Goal: Transaction & Acquisition: Book appointment/travel/reservation

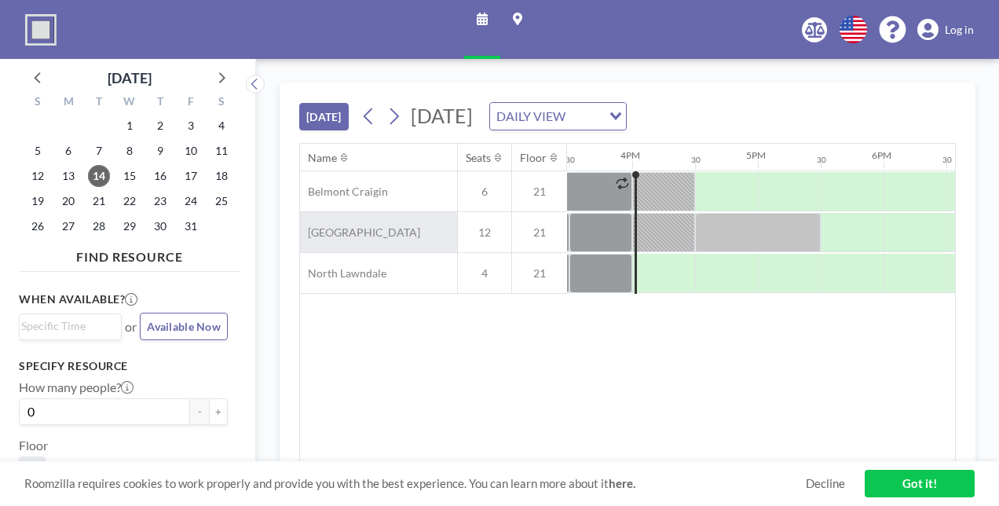
scroll to position [0, 1949]
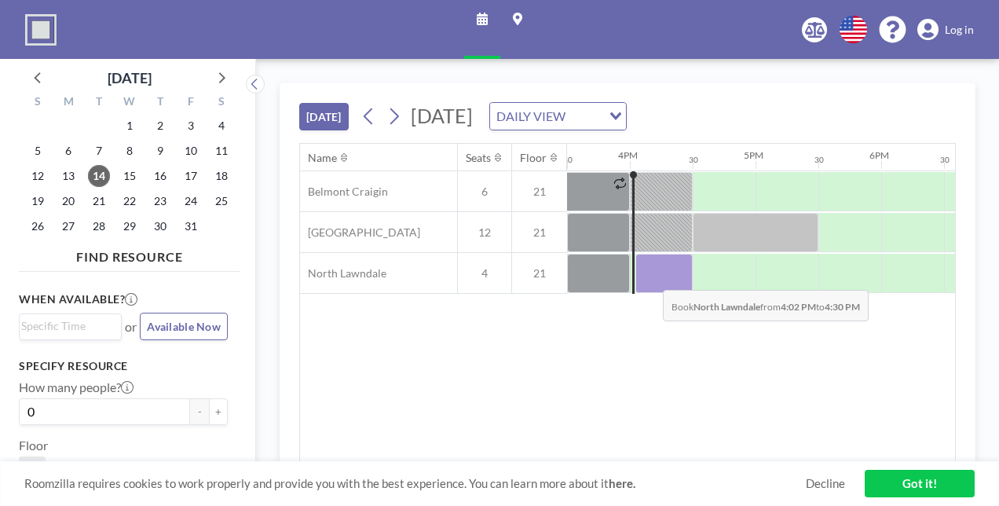
click at [651, 277] on div at bounding box center [664, 273] width 57 height 39
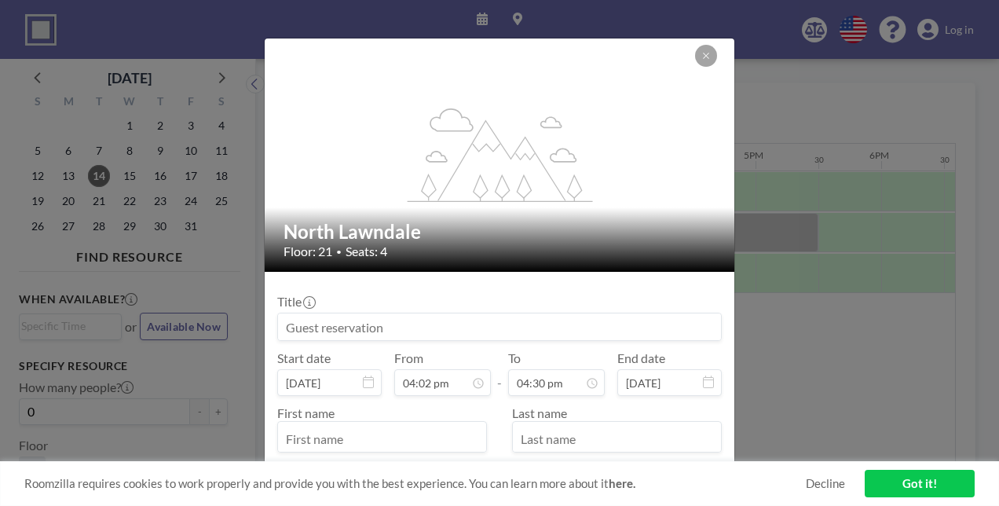
click at [549, 328] on input at bounding box center [499, 327] width 443 height 27
type input "1:1"
click at [401, 430] on input "text" at bounding box center [382, 438] width 208 height 27
type input "[PERSON_NAME]"
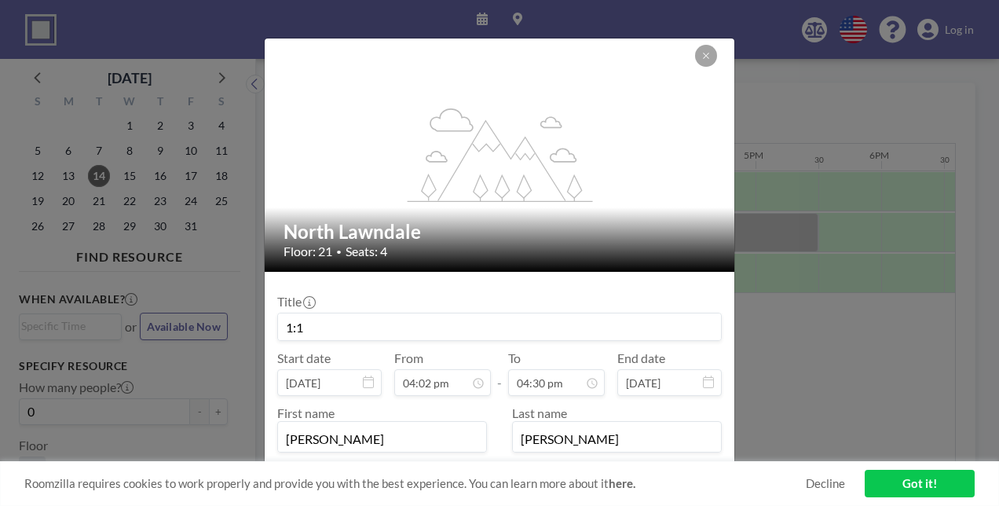
type input "[EMAIL_ADDRESS][DOMAIN_NAME]"
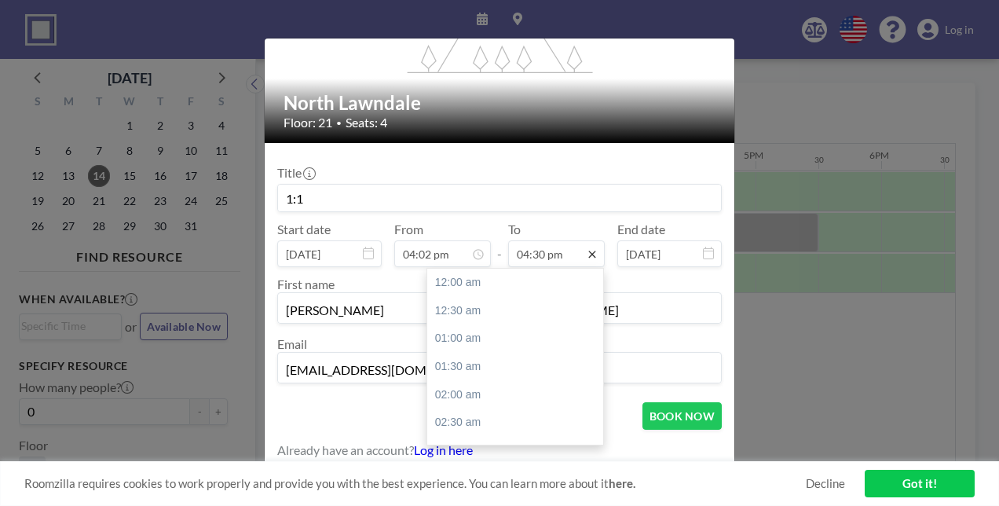
scroll to position [923, 0]
click at [504, 316] on div "05:00 pm" at bounding box center [519, 310] width 184 height 28
type input "05:00 pm"
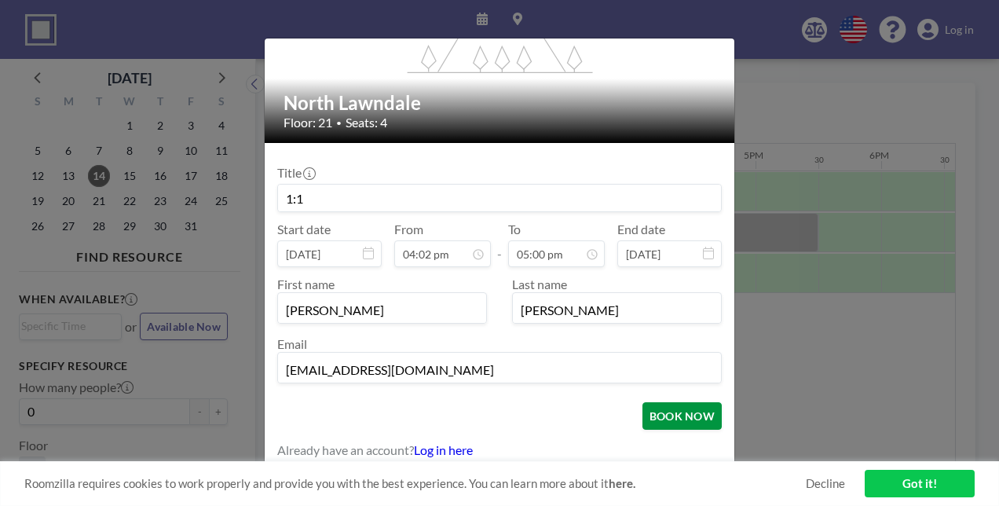
click at [655, 409] on button "BOOK NOW" at bounding box center [682, 416] width 79 height 28
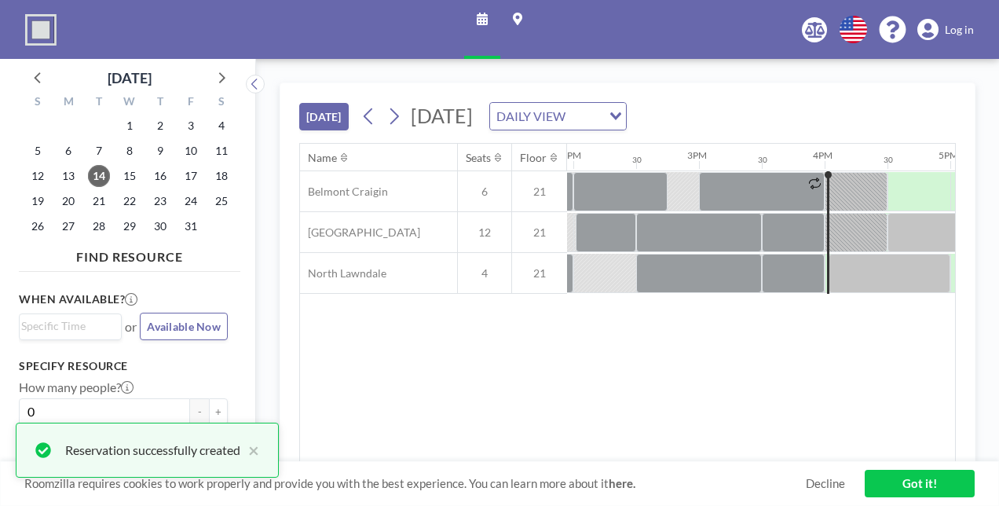
scroll to position [0, 1752]
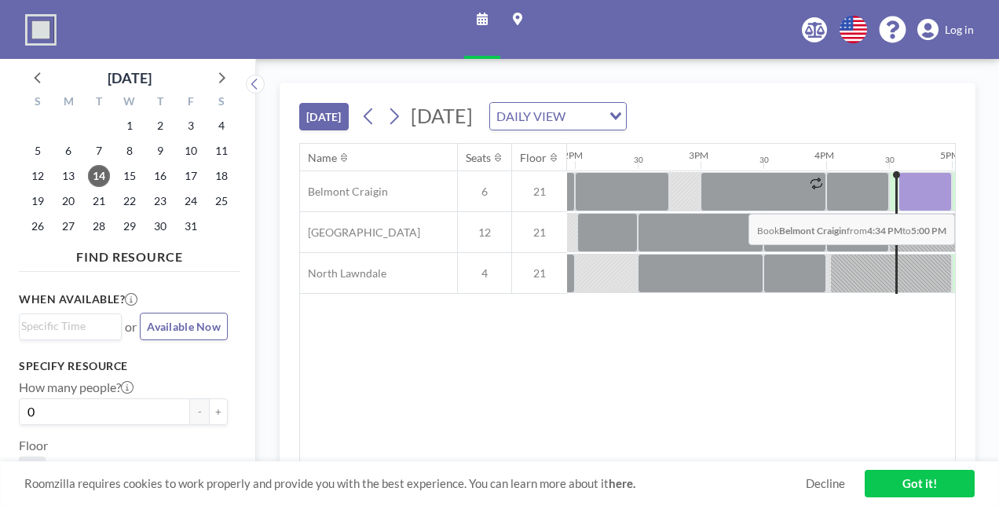
click at [910, 200] on div at bounding box center [925, 191] width 53 height 39
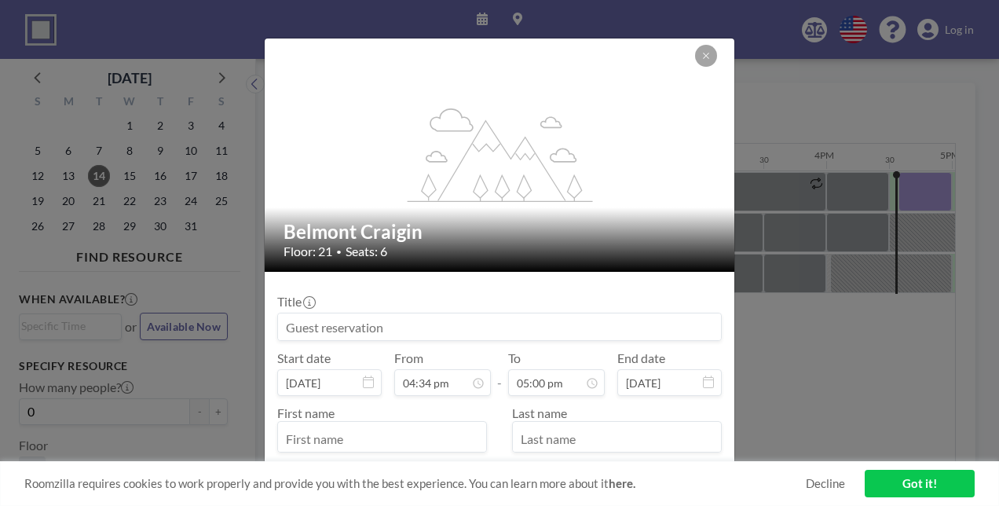
click at [347, 331] on input at bounding box center [499, 327] width 443 height 27
type input "1:1"
type input "[PERSON_NAME]"
type input "[EMAIL_ADDRESS][DOMAIN_NAME]"
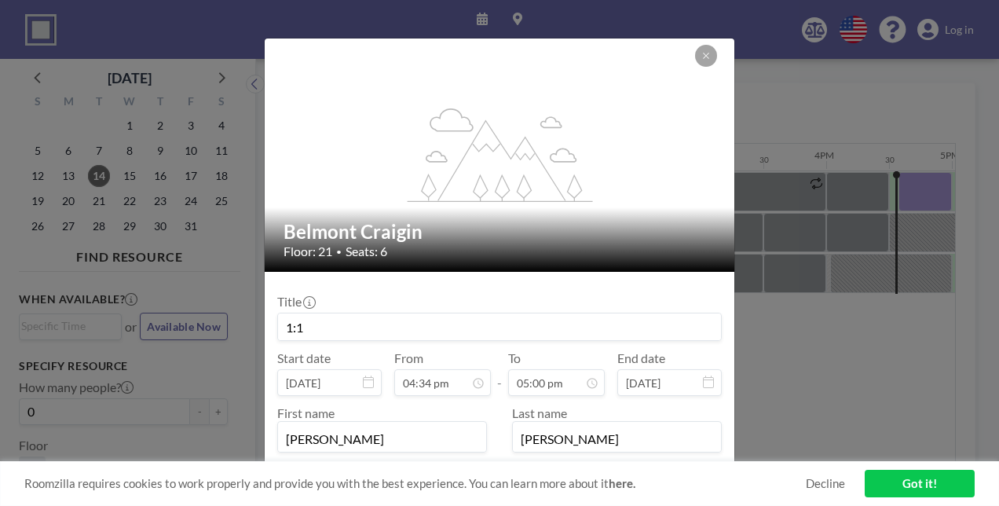
scroll to position [129, 0]
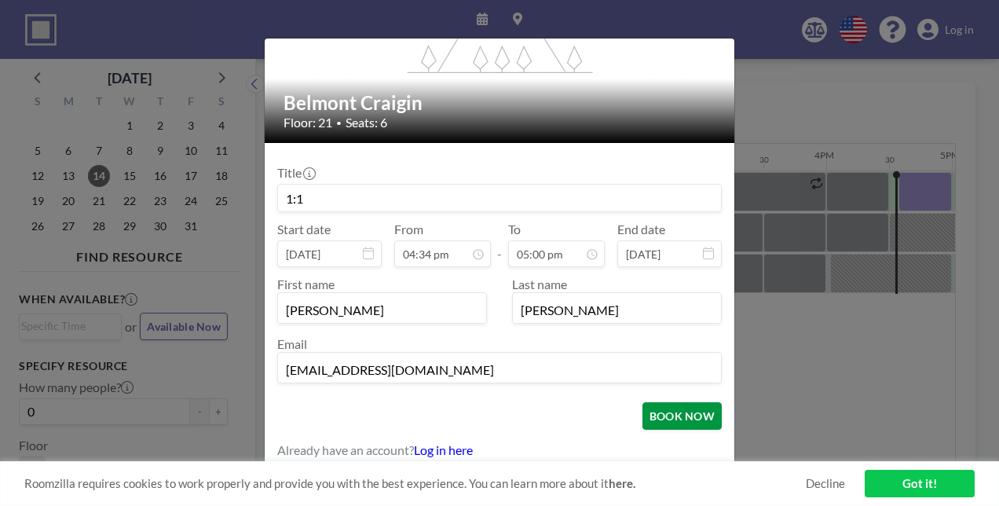
click at [671, 421] on button "BOOK NOW" at bounding box center [682, 416] width 79 height 28
